Goal: Task Accomplishment & Management: Complete application form

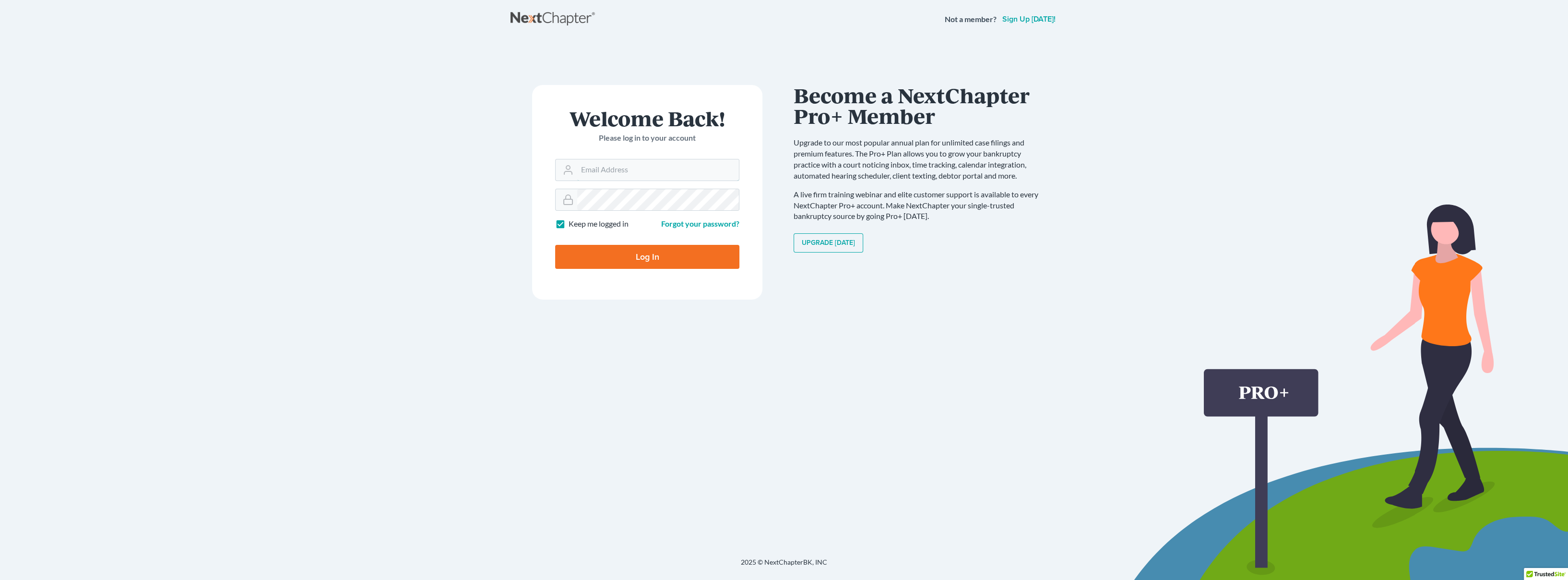
type input "[EMAIL_ADDRESS][DOMAIN_NAME]"
click at [621, 259] on input "Log In" at bounding box center [647, 256] width 184 height 24
type input "Thinking..."
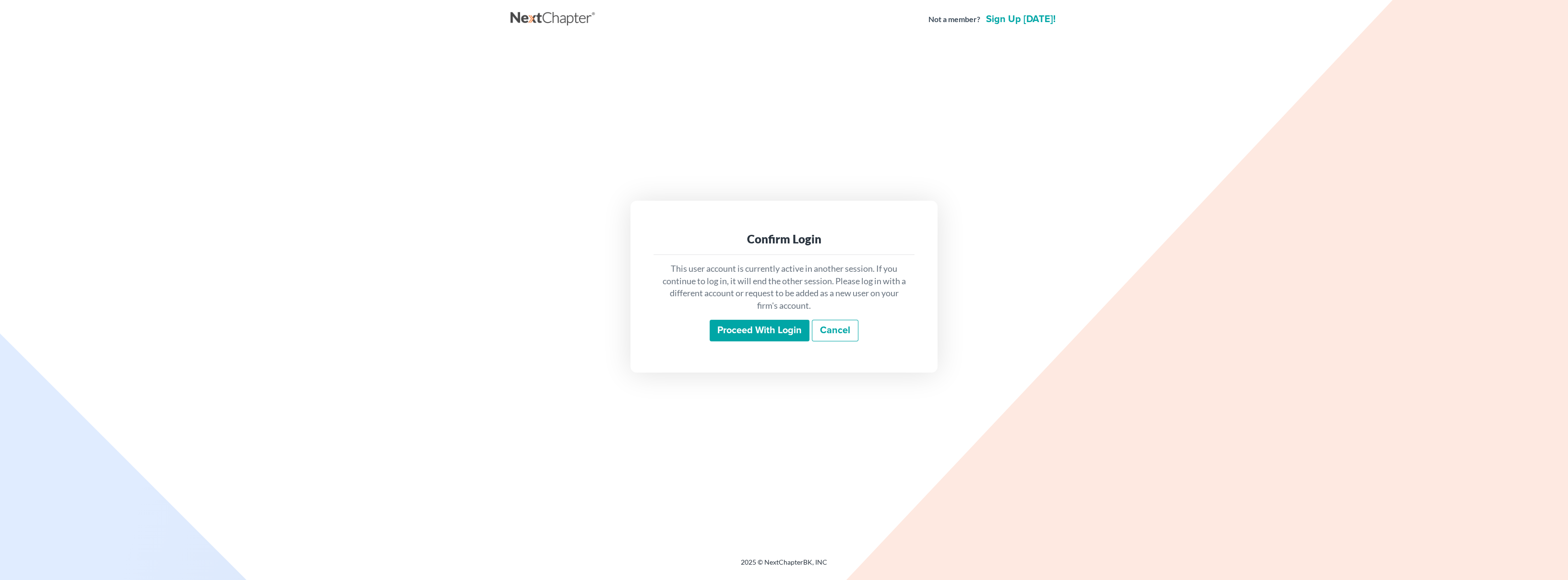
click at [789, 337] on input "Proceed with login" at bounding box center [759, 331] width 100 height 22
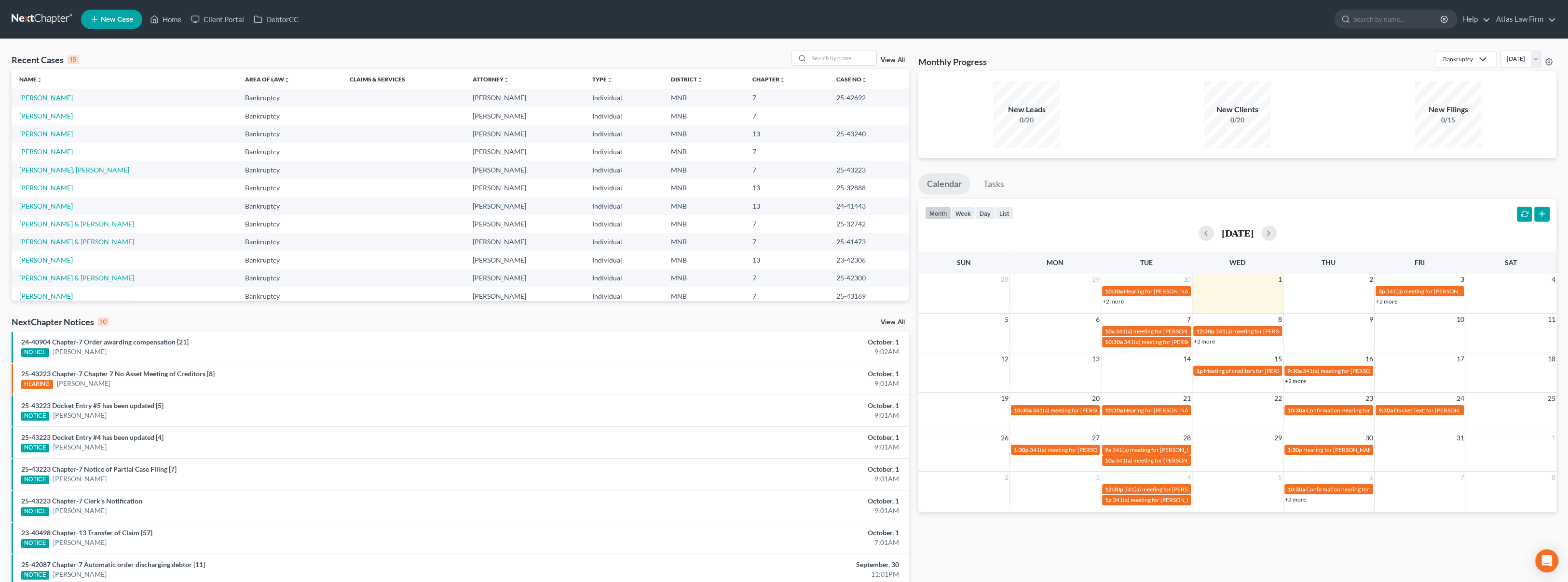
click at [52, 97] on link "[PERSON_NAME]" at bounding box center [46, 98] width 54 height 9
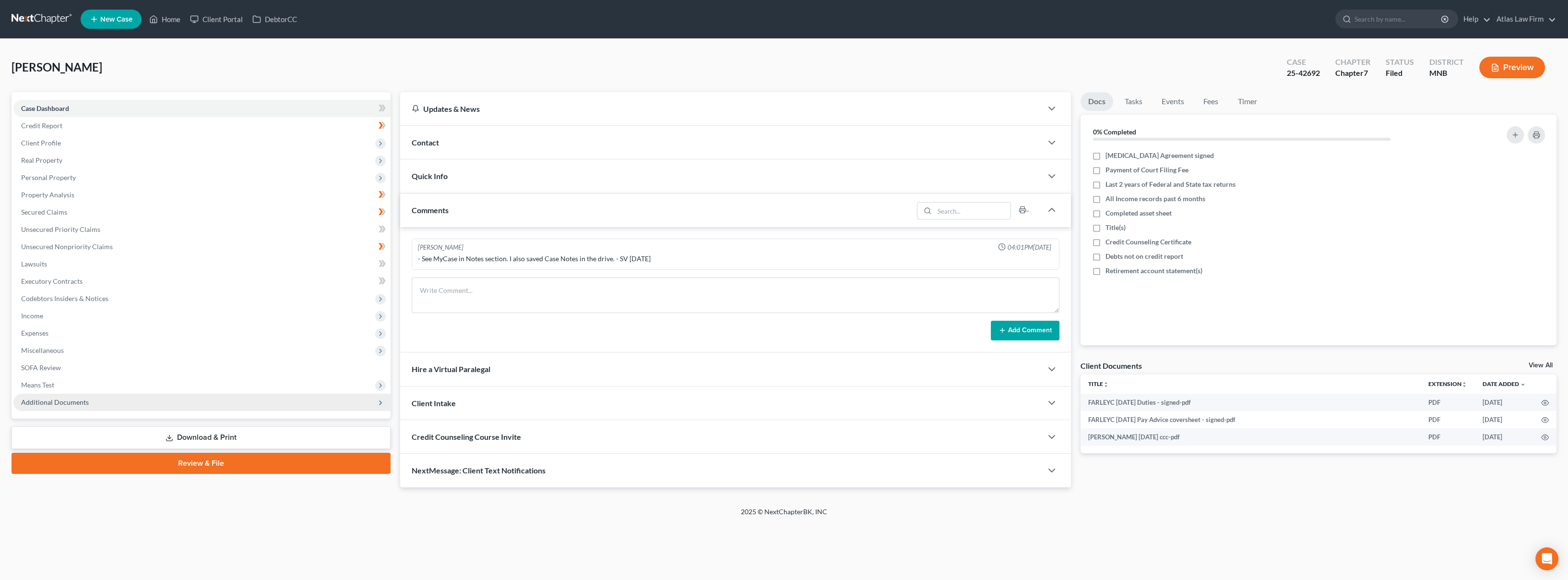
click at [90, 407] on span "Additional Documents" at bounding box center [201, 402] width 377 height 17
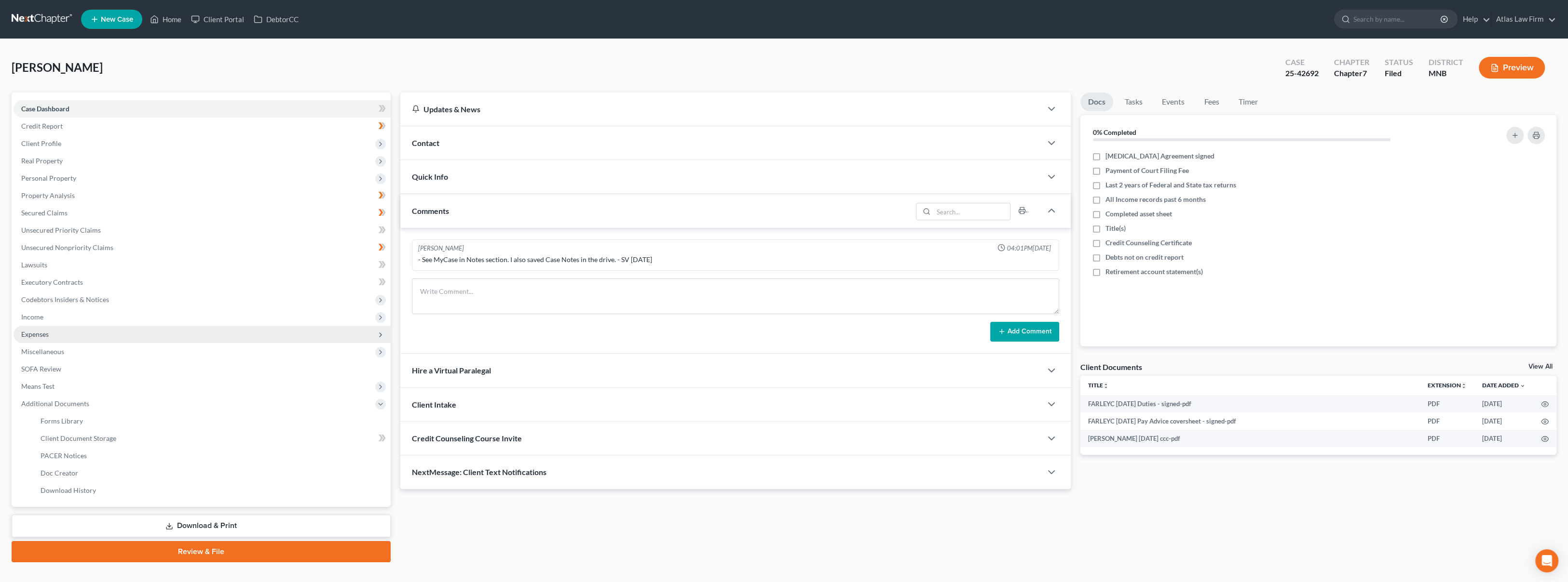
scroll to position [16, 0]
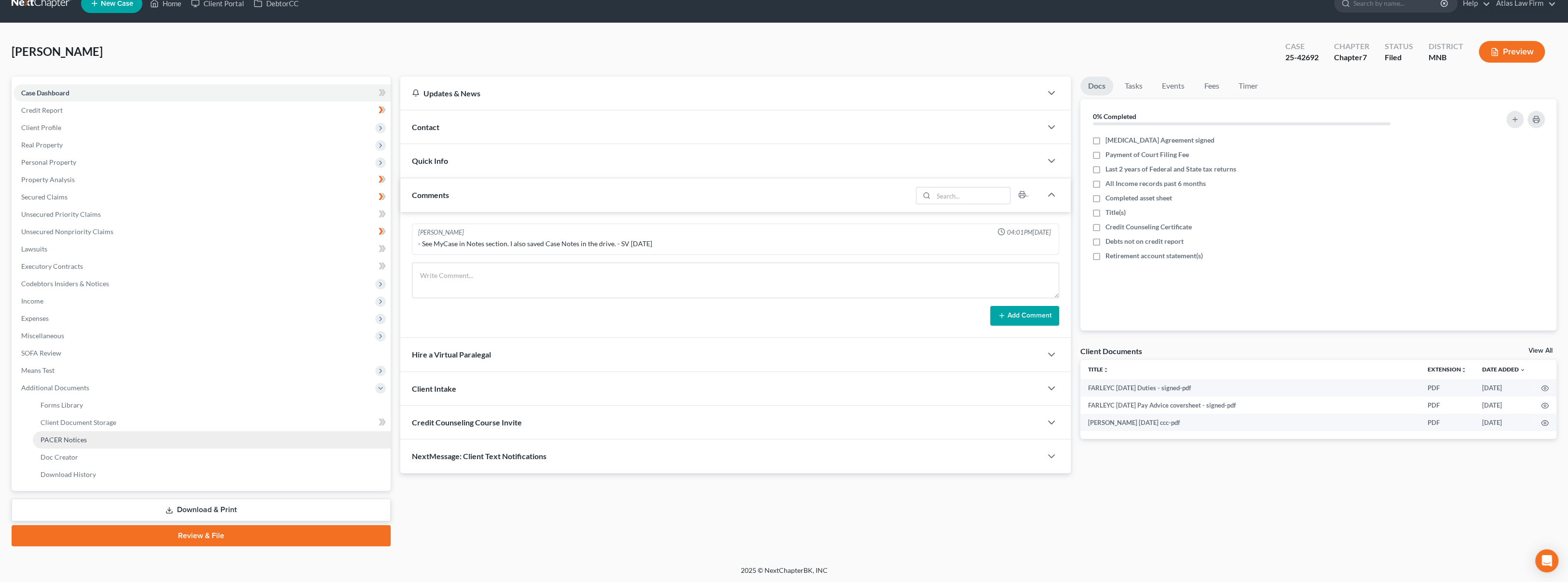
click at [112, 432] on link "PACER Notices" at bounding box center [211, 440] width 357 height 17
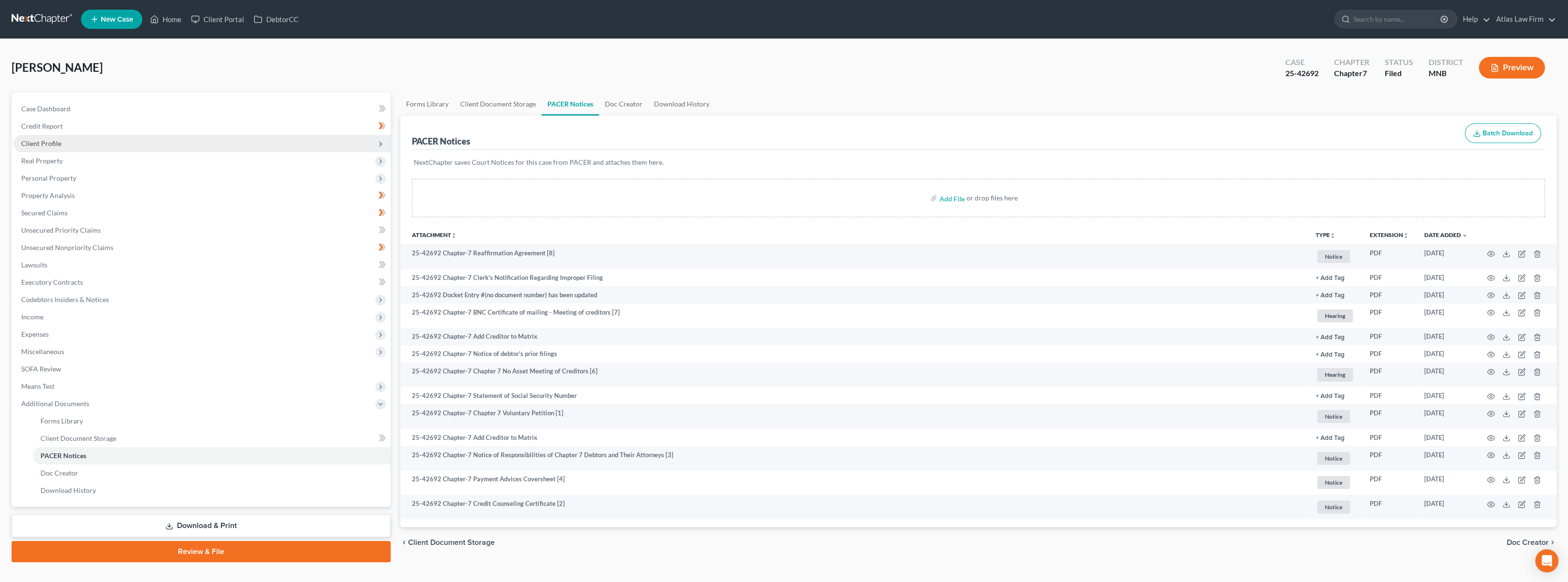
click at [99, 135] on span "Client Profile" at bounding box center [202, 143] width 377 height 17
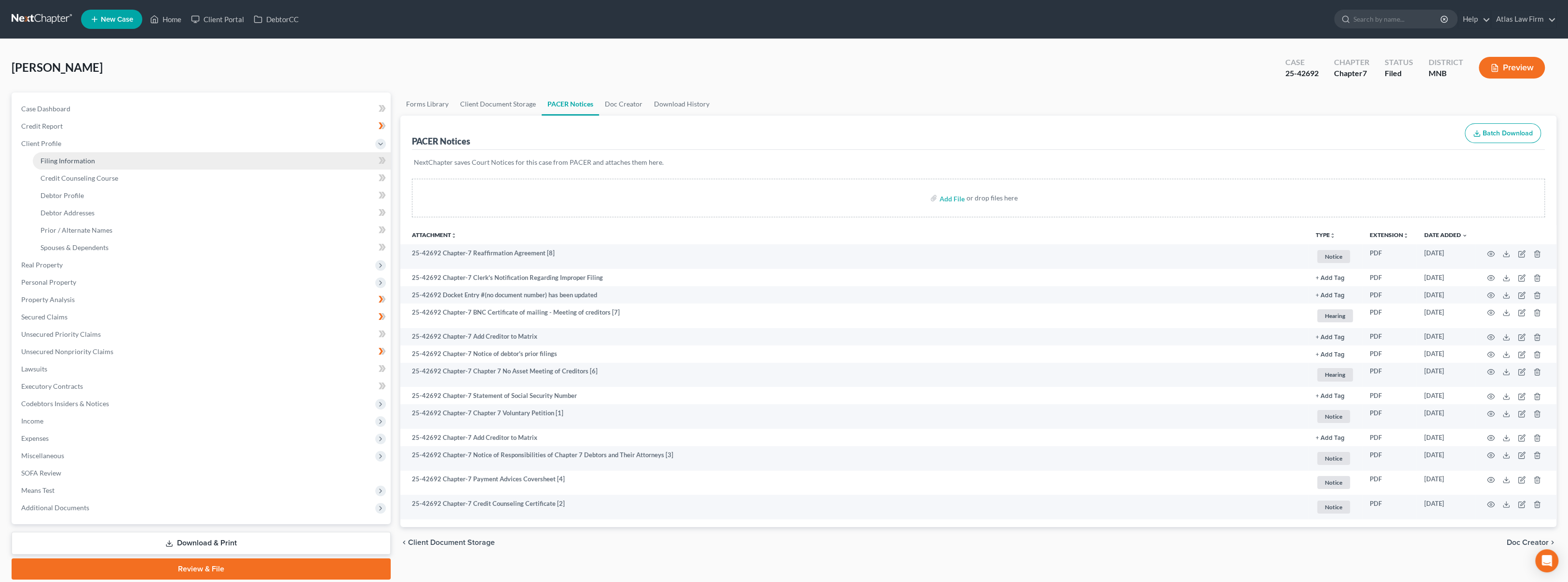
click at [100, 163] on link "Filing Information" at bounding box center [211, 161] width 357 height 17
select select "1"
select select "0"
select select "24"
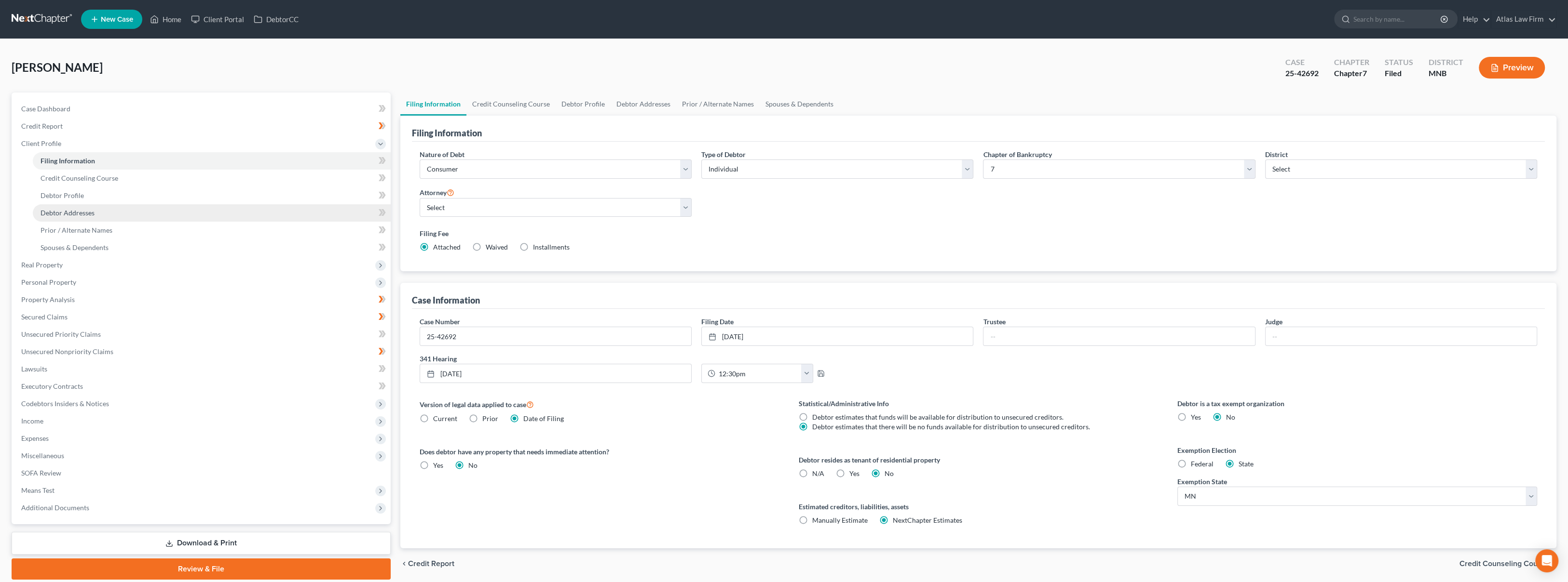
click at [112, 213] on link "Debtor Addresses" at bounding box center [211, 213] width 357 height 17
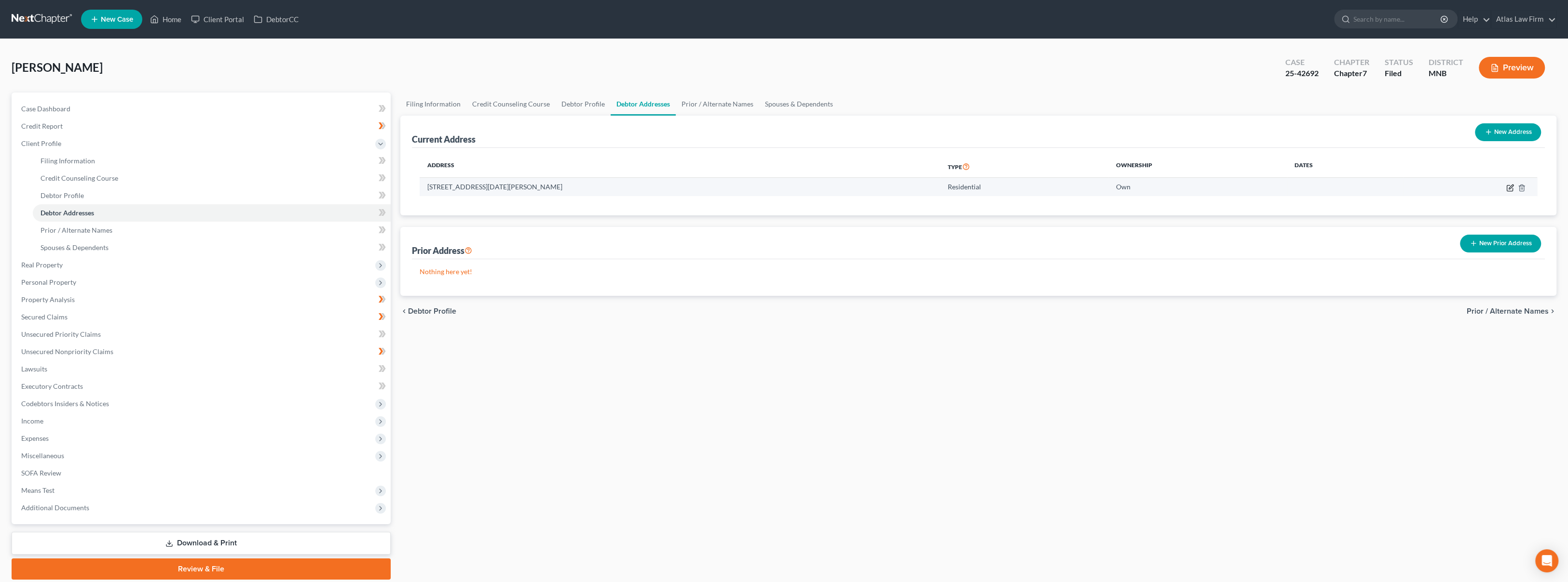
click at [1509, 189] on icon "button" at bounding box center [1510, 188] width 8 height 8
select select "24"
select select "0"
